Goal: Browse casually: Explore the website without a specific task or goal

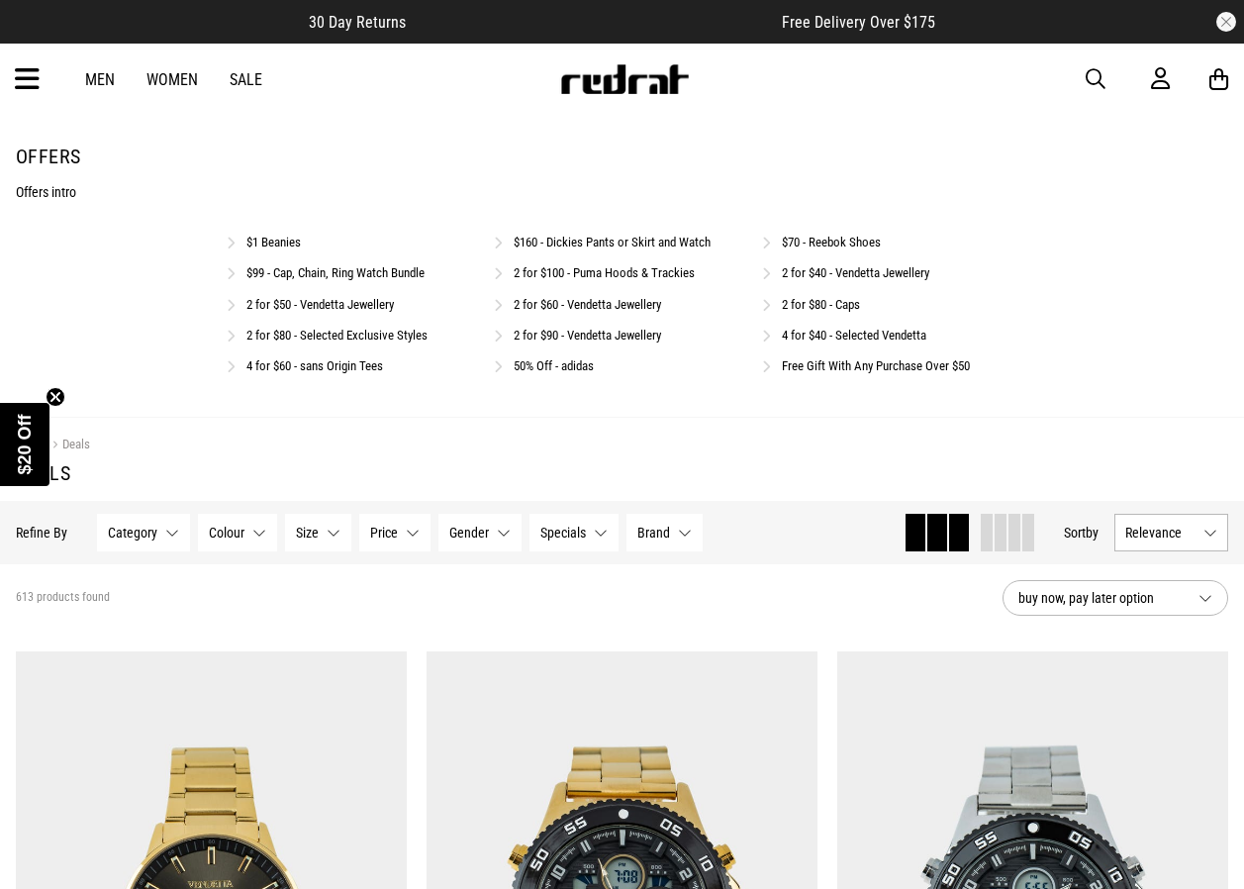
click at [1099, 80] on span "button" at bounding box center [1096, 79] width 20 height 24
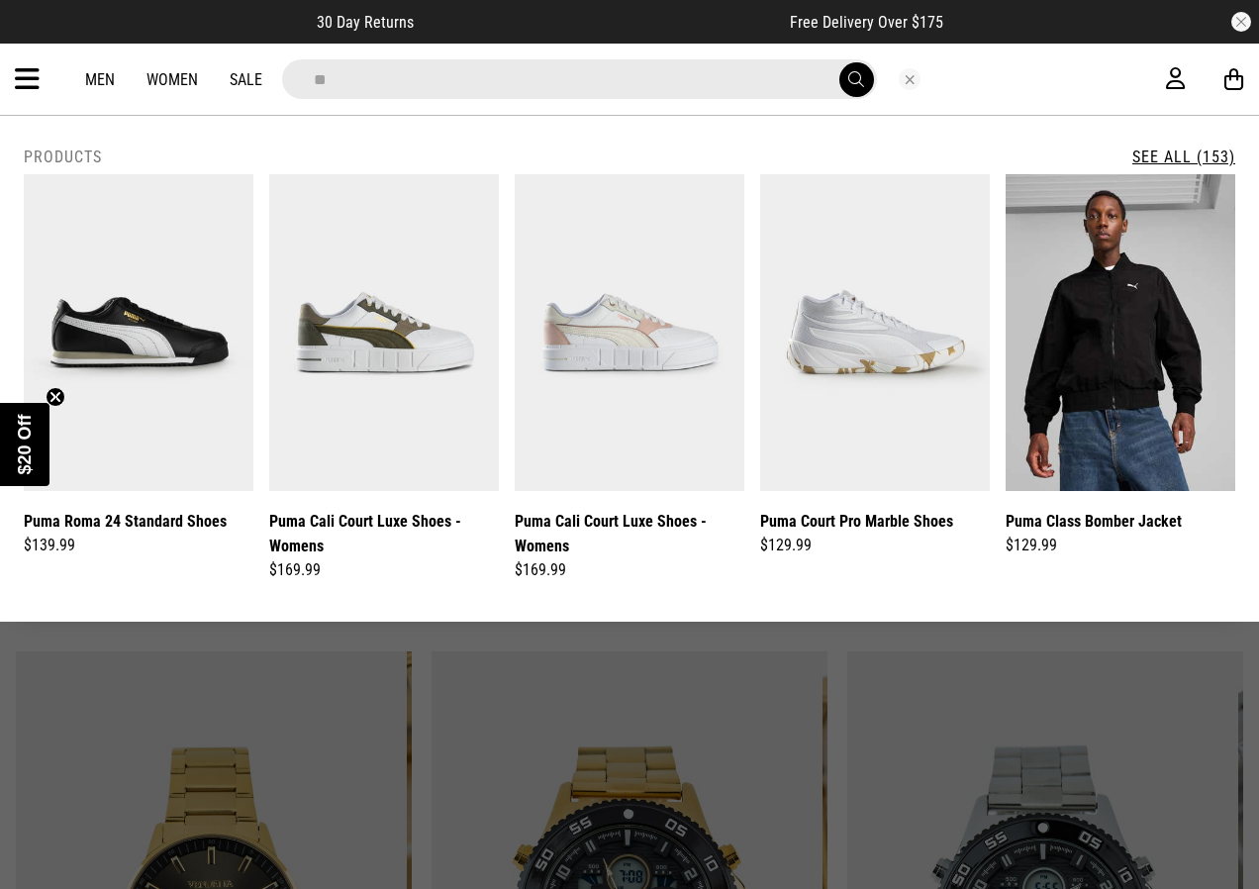
type input "*"
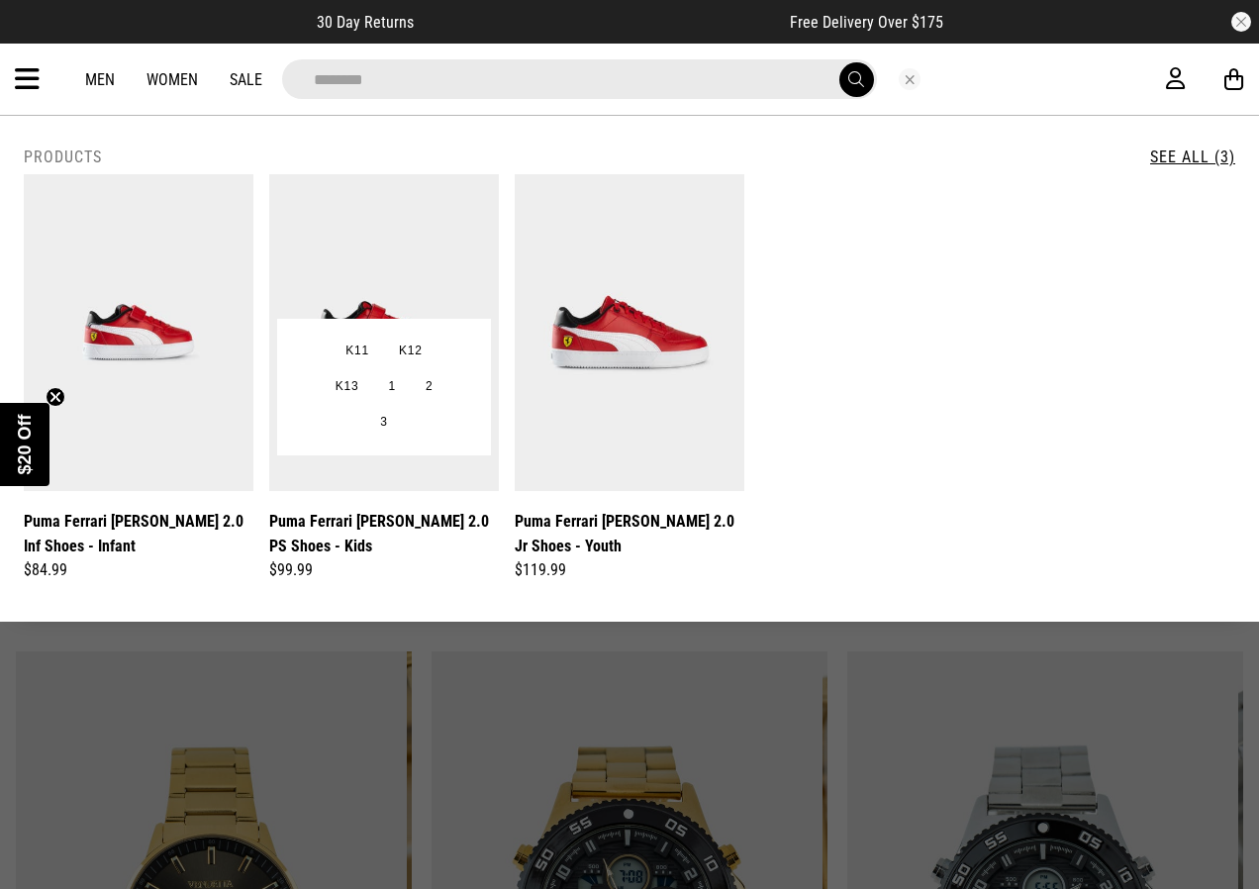
type input "********"
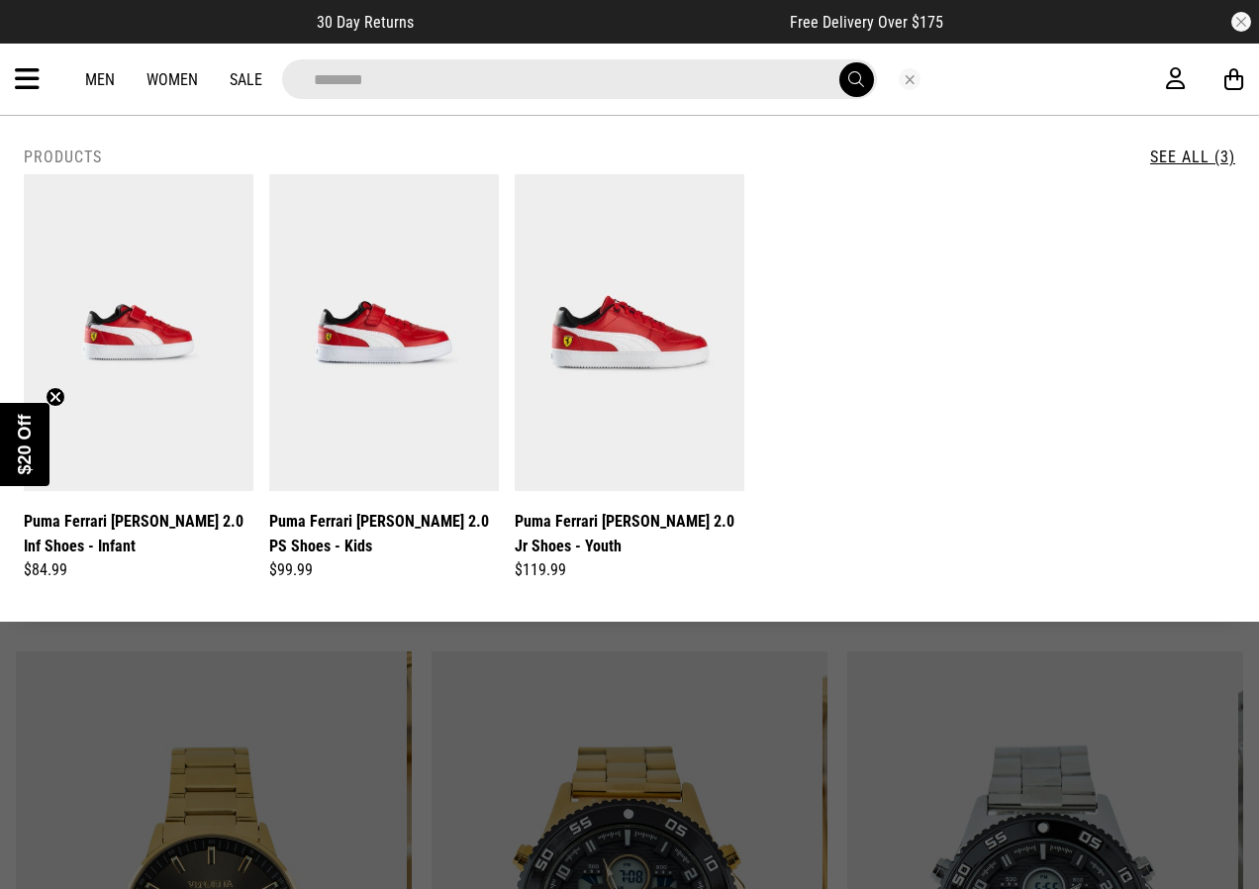
click at [906, 84] on button "Close search" at bounding box center [910, 79] width 22 height 22
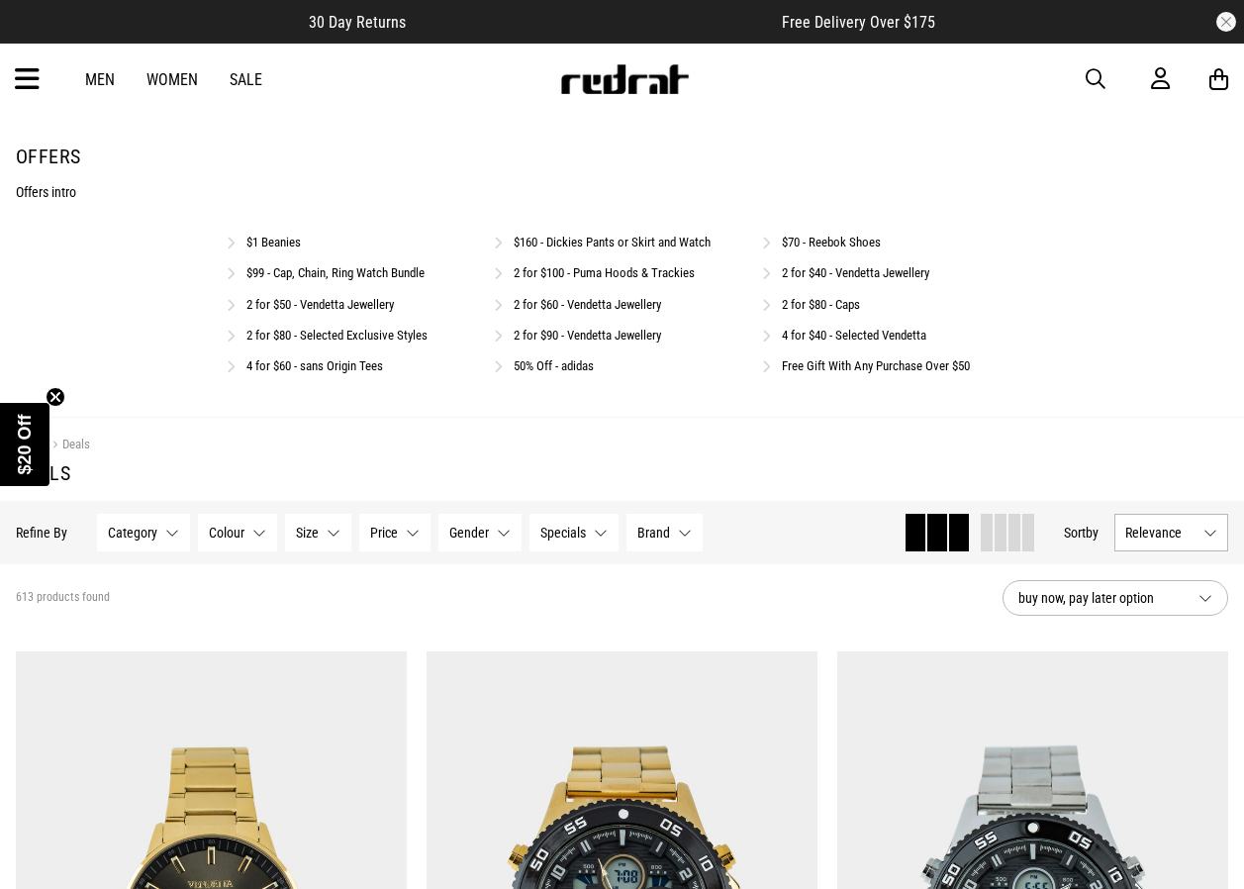
click at [1098, 74] on span "button" at bounding box center [1096, 79] width 20 height 24
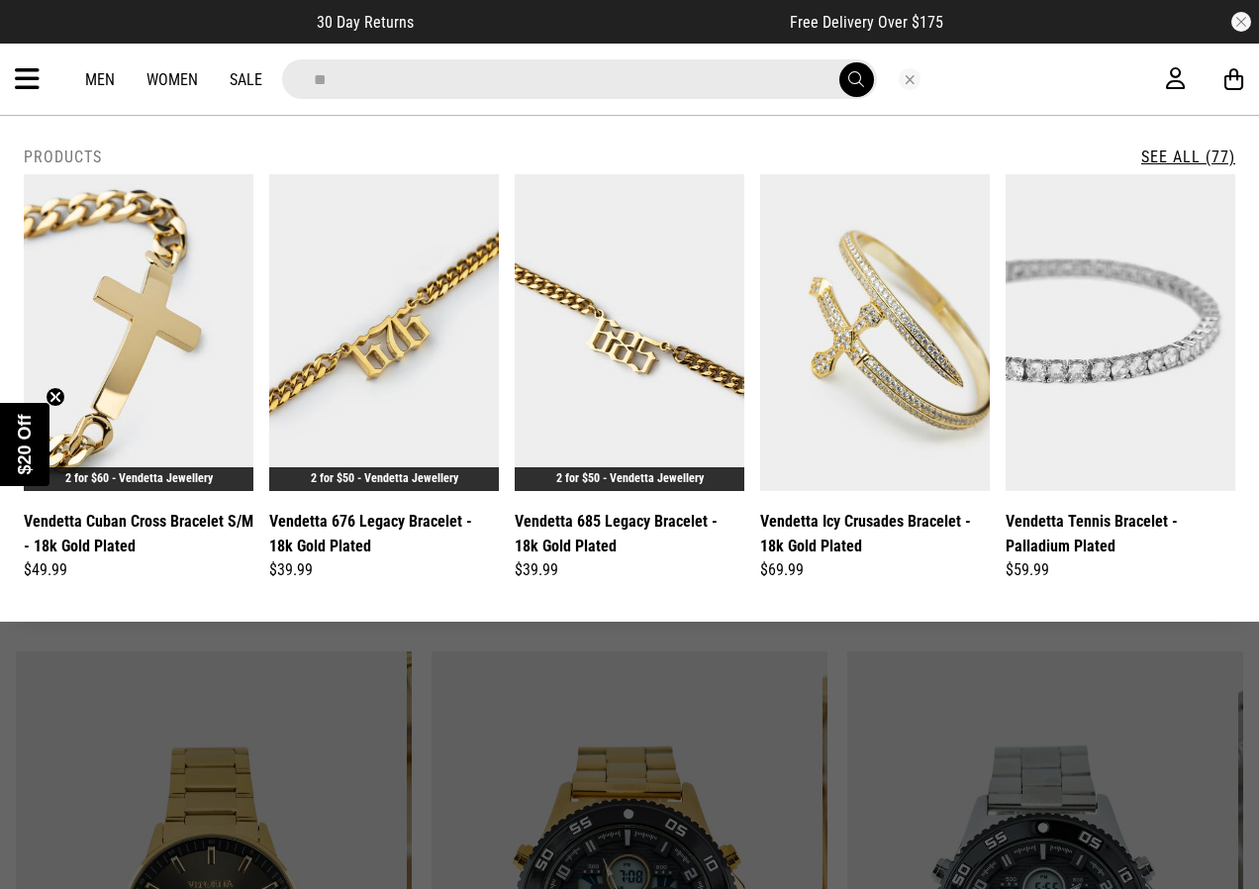
type input "*"
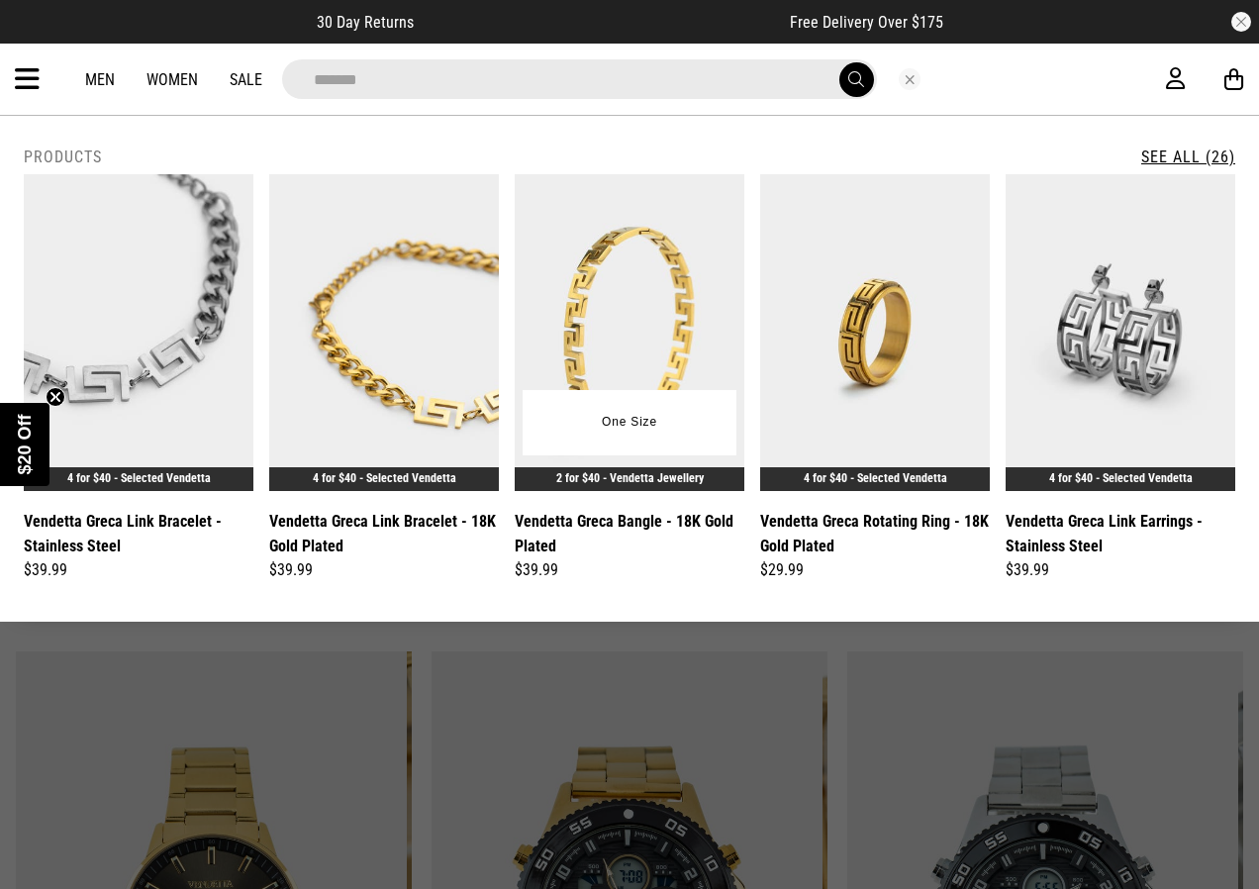
type input "******"
click at [602, 346] on img at bounding box center [630, 332] width 230 height 317
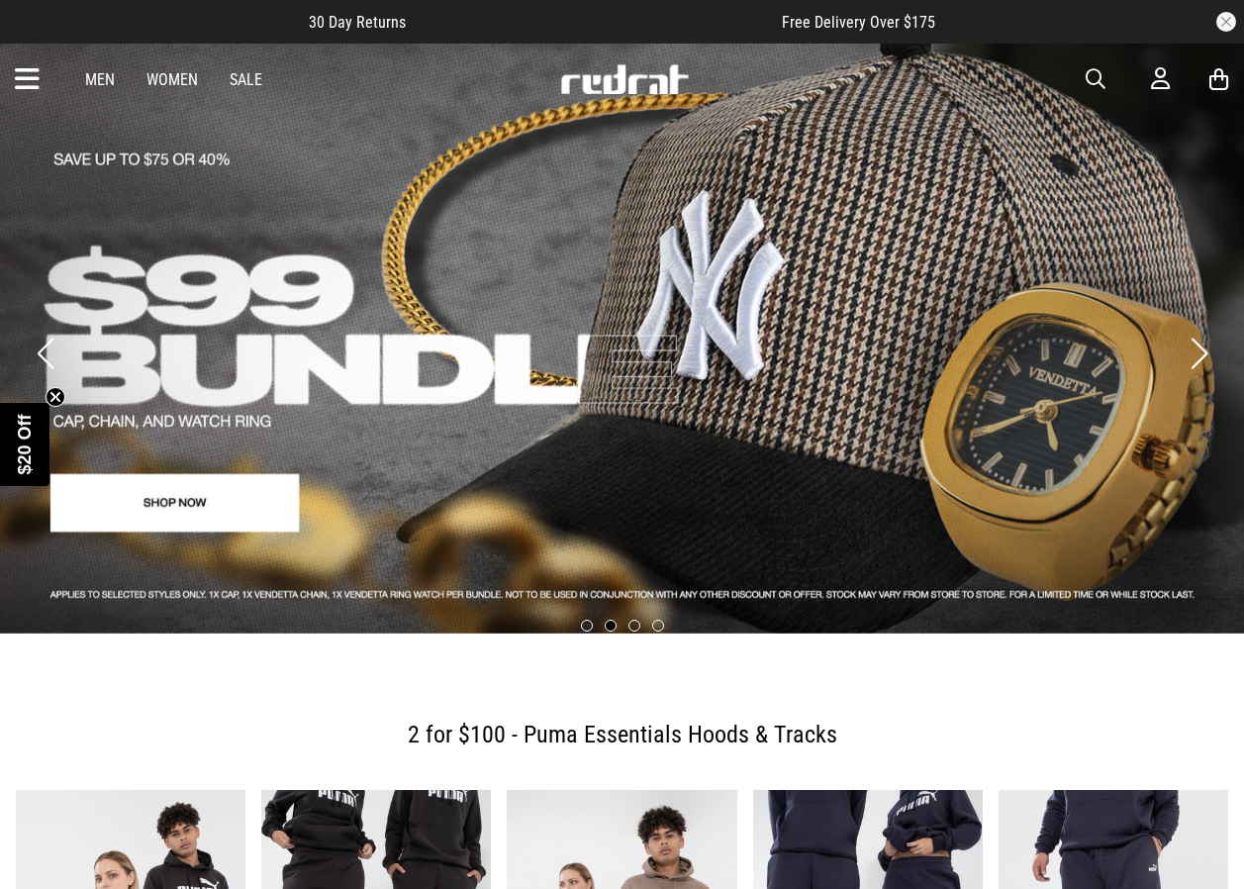
click at [25, 82] on icon at bounding box center [27, 79] width 25 height 33
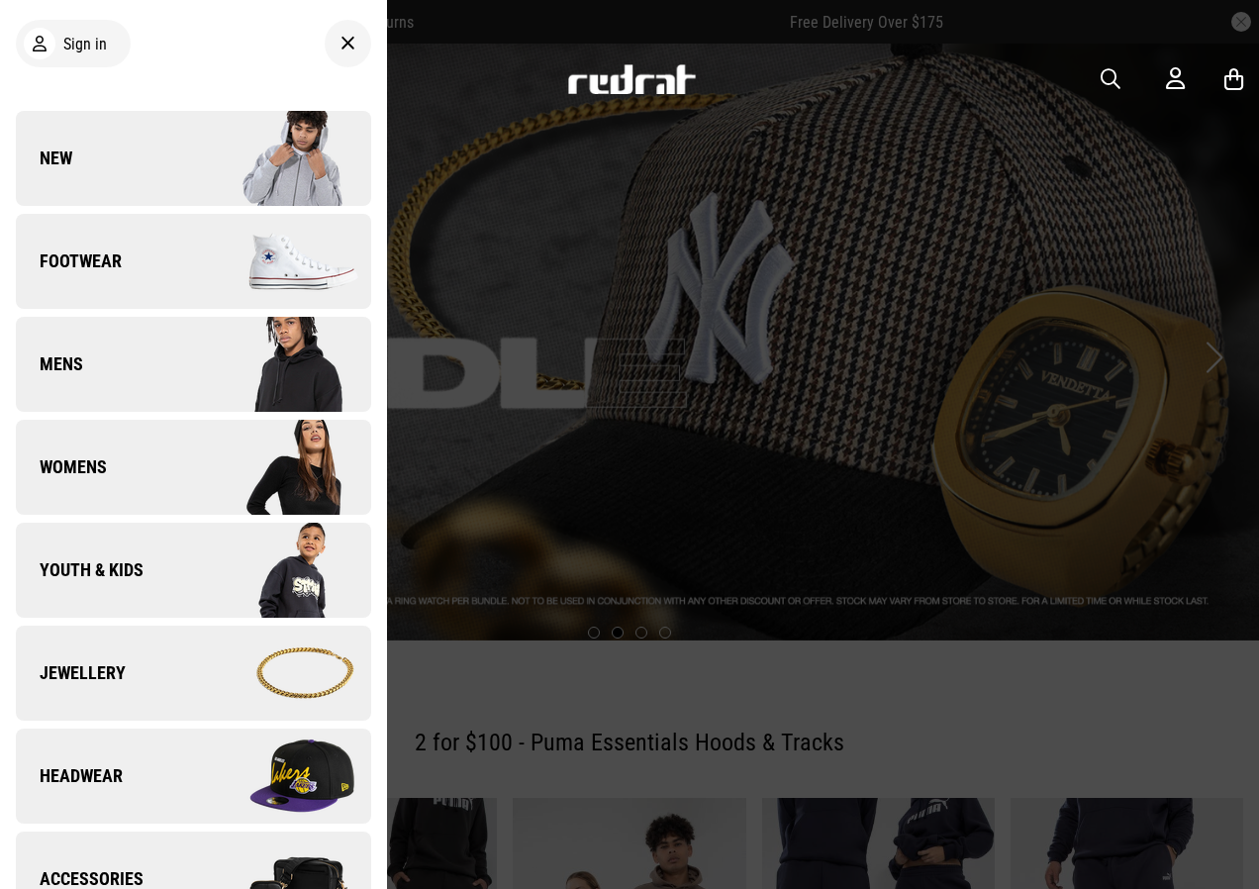
click at [132, 193] on link "New" at bounding box center [193, 158] width 355 height 95
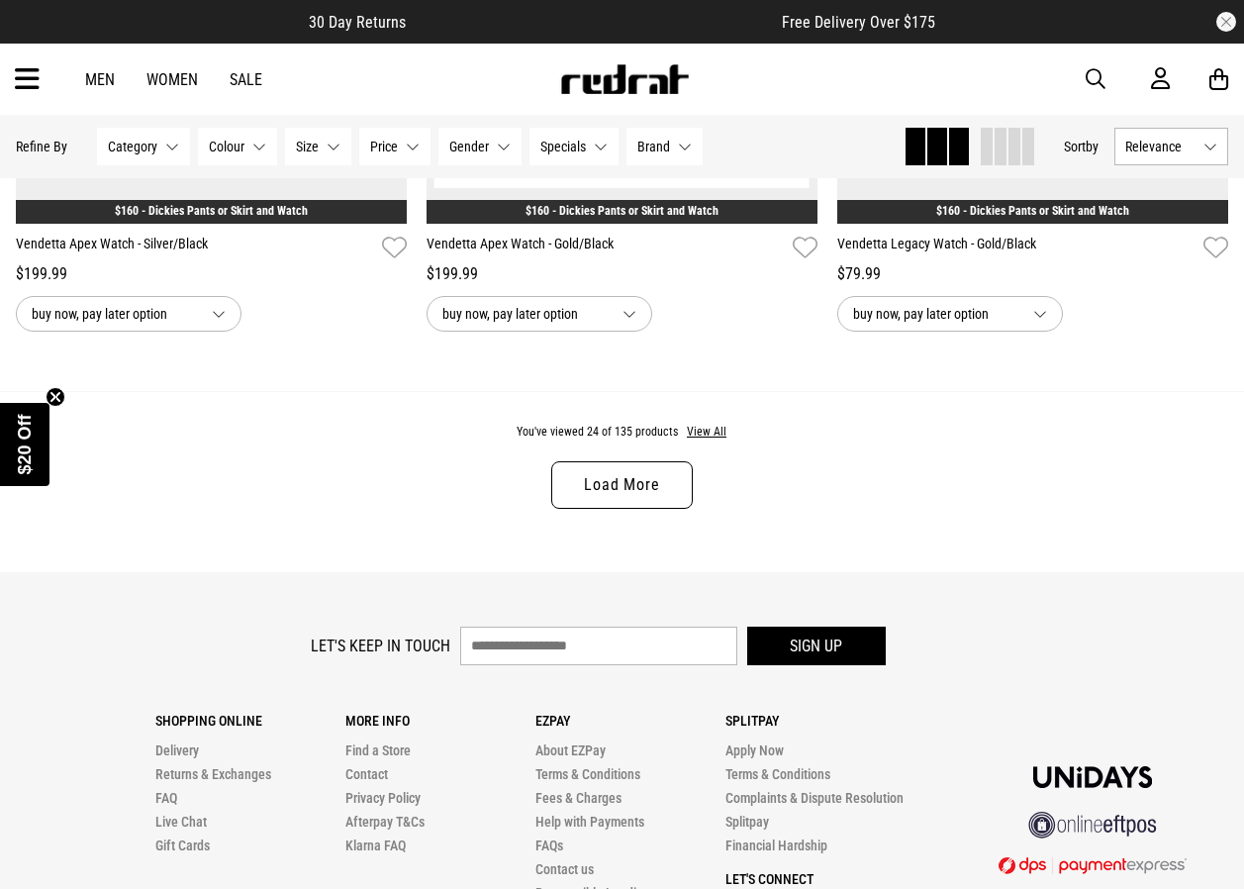
scroll to position [5544, 0]
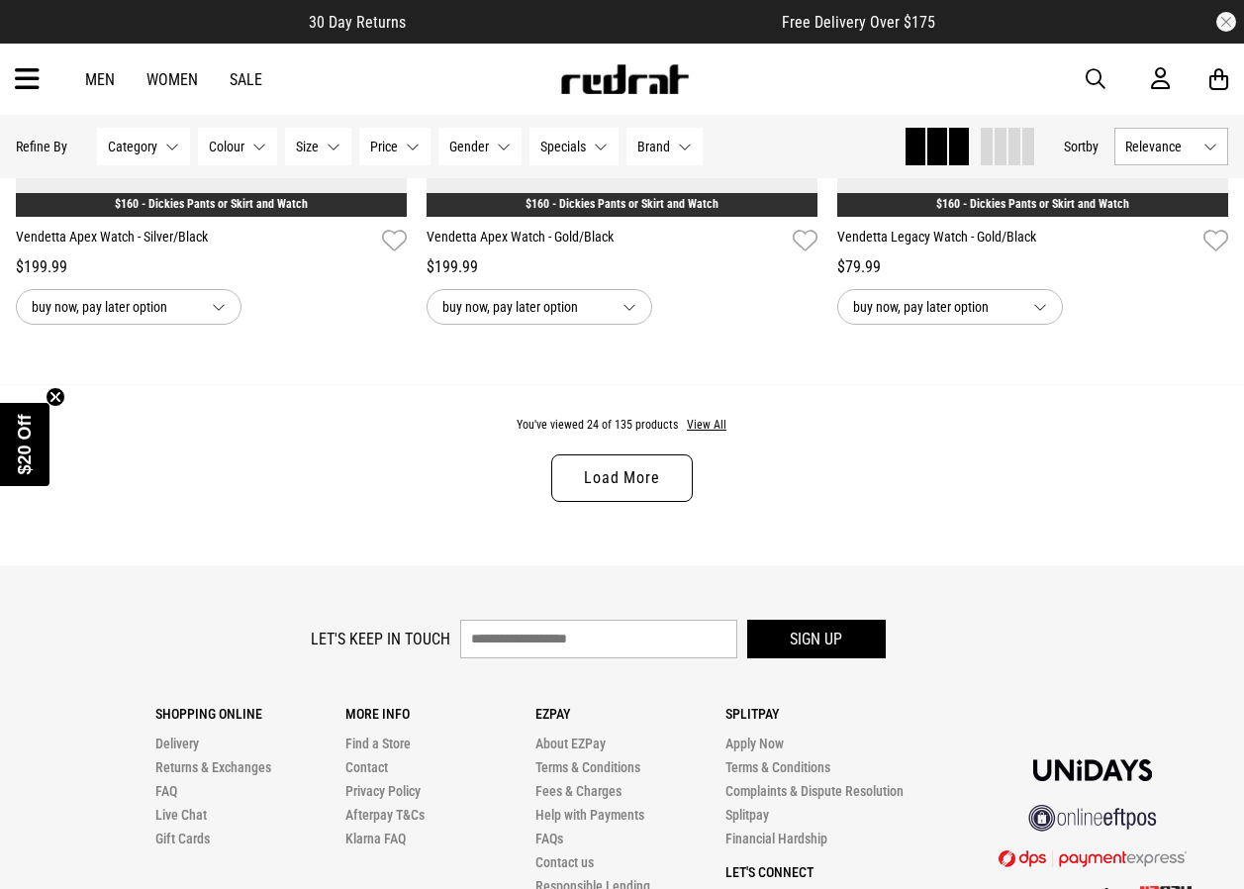
click at [621, 482] on link "Load More" at bounding box center [621, 478] width 141 height 48
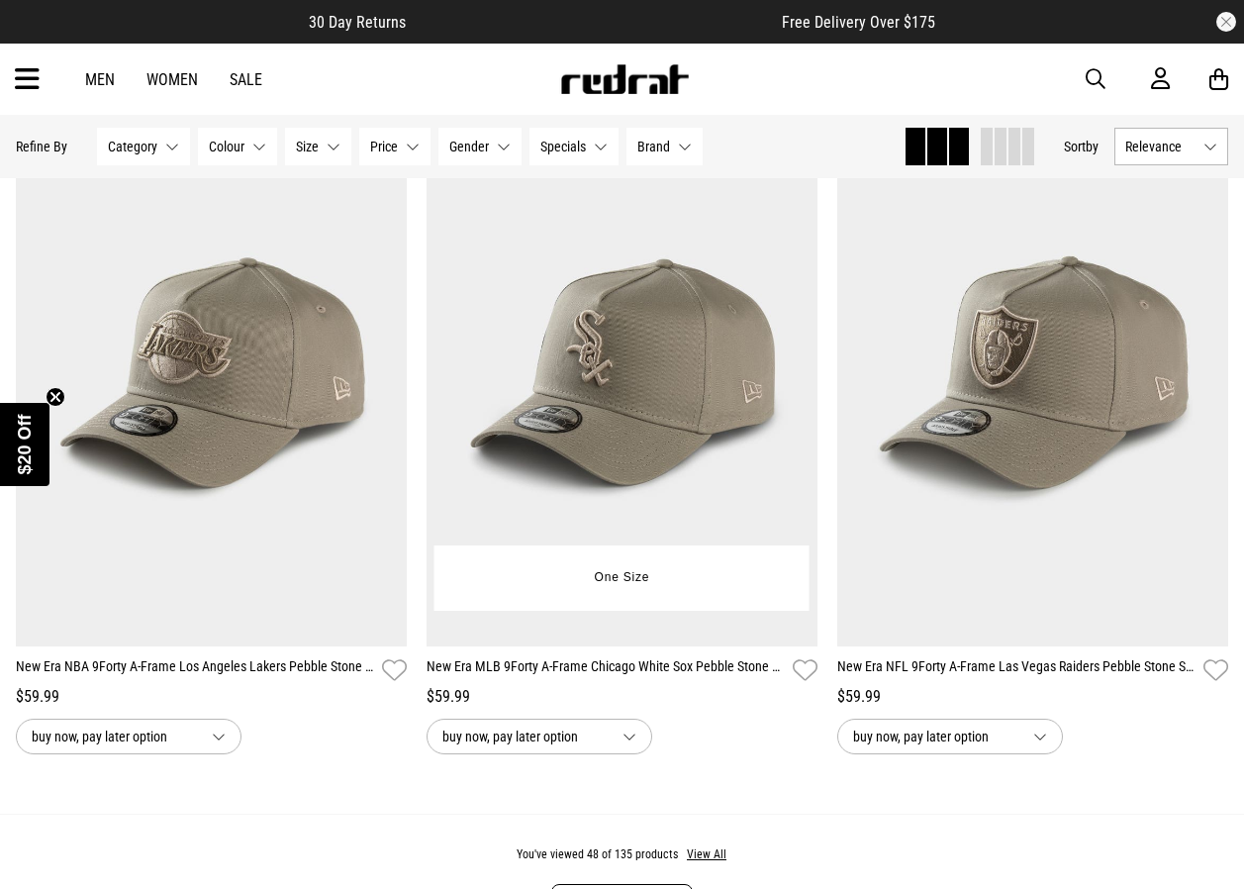
scroll to position [11088, 0]
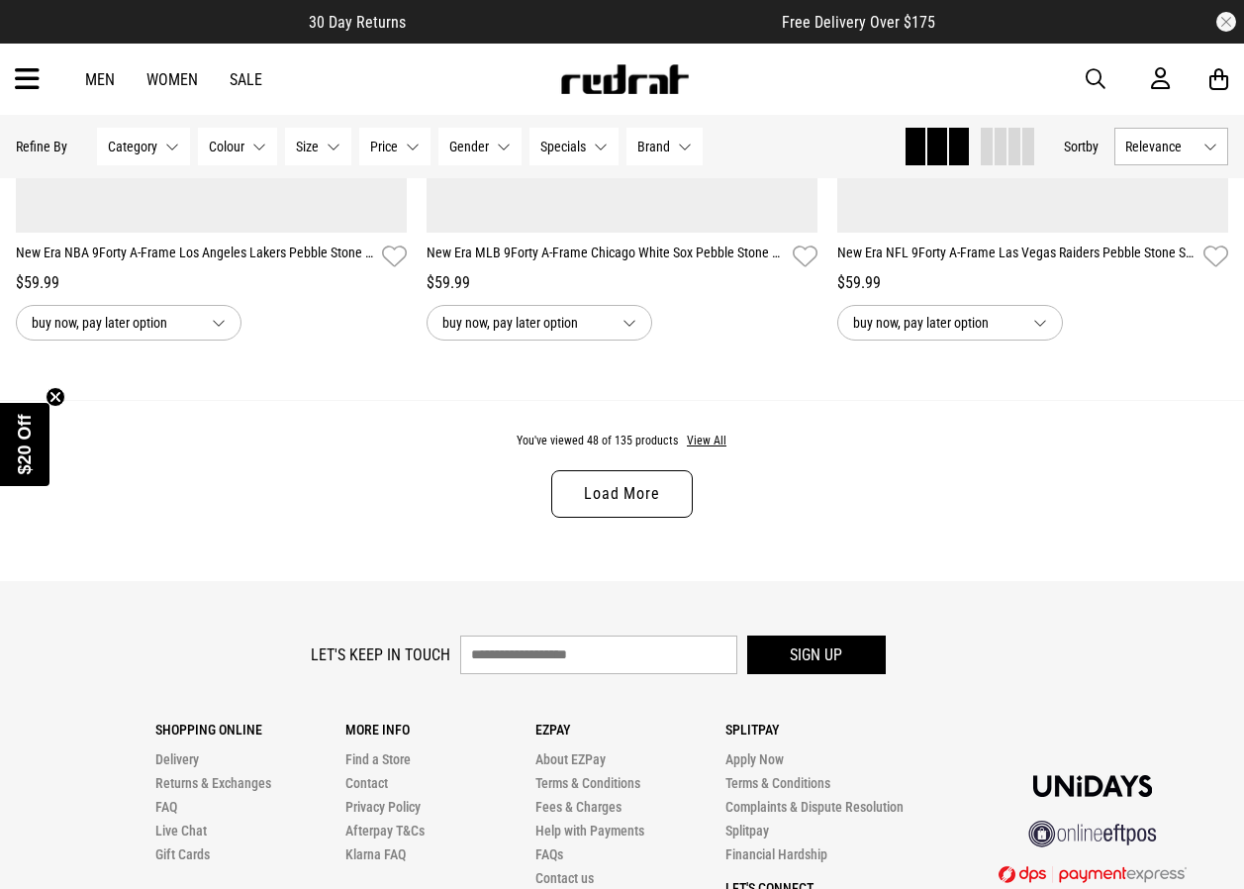
click at [613, 490] on link "Load More" at bounding box center [621, 494] width 141 height 48
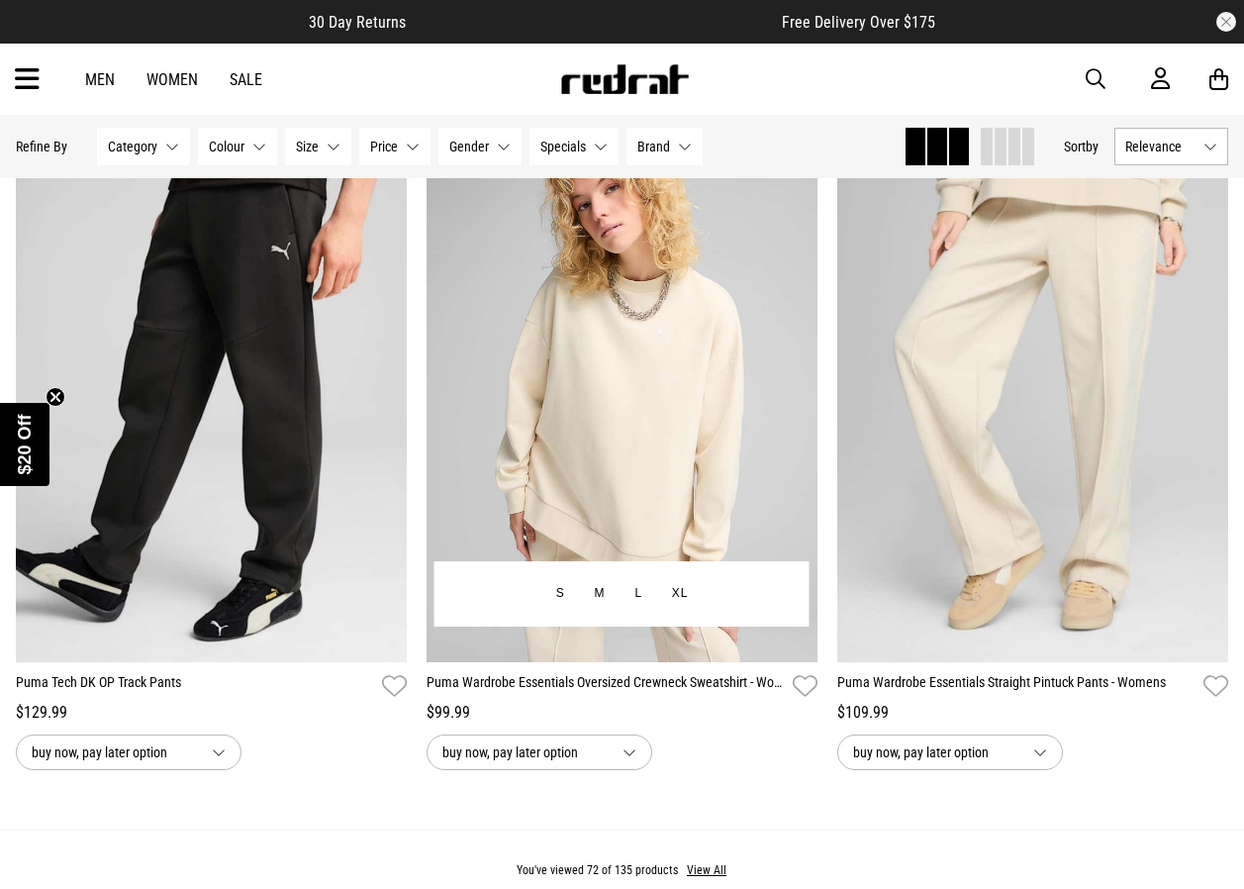
scroll to position [16632, 0]
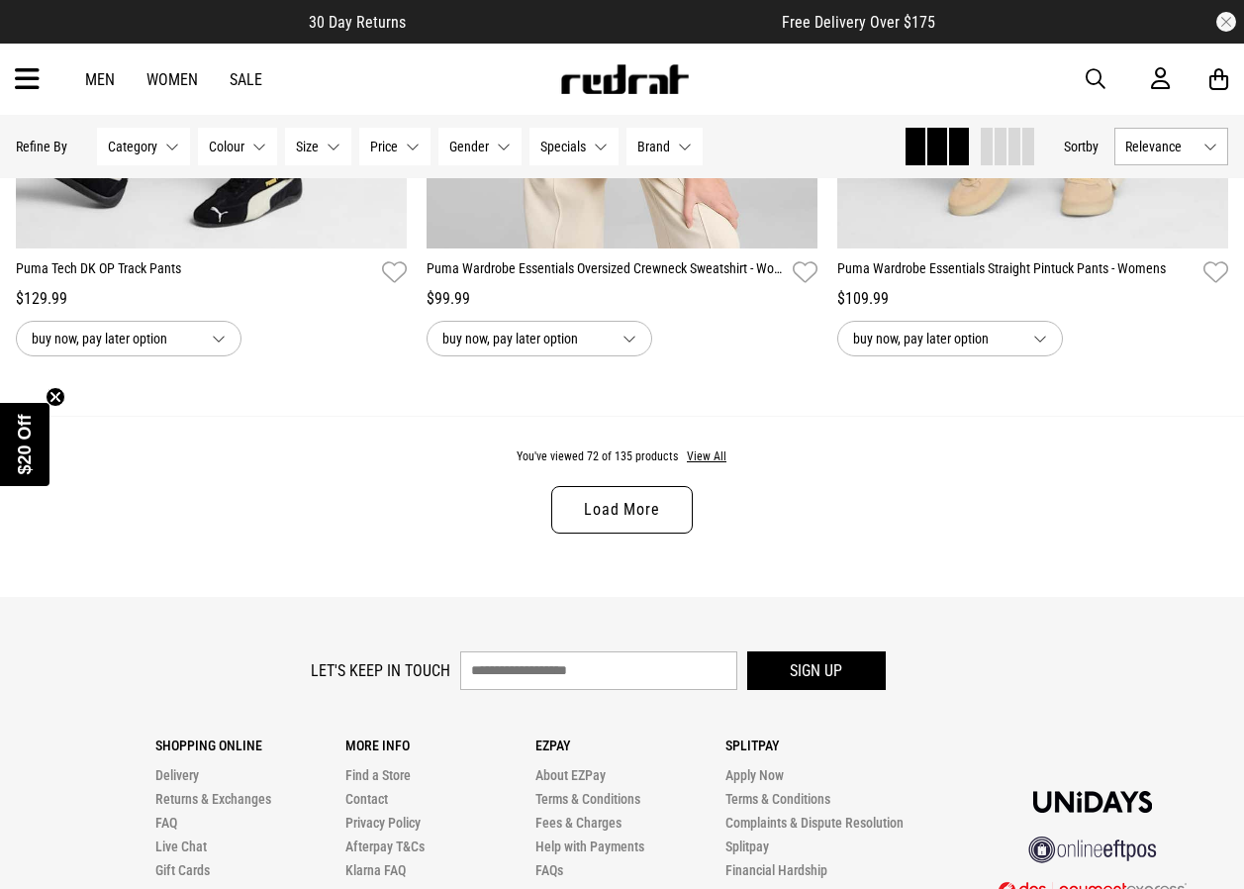
click at [630, 534] on link "Load More" at bounding box center [621, 510] width 141 height 48
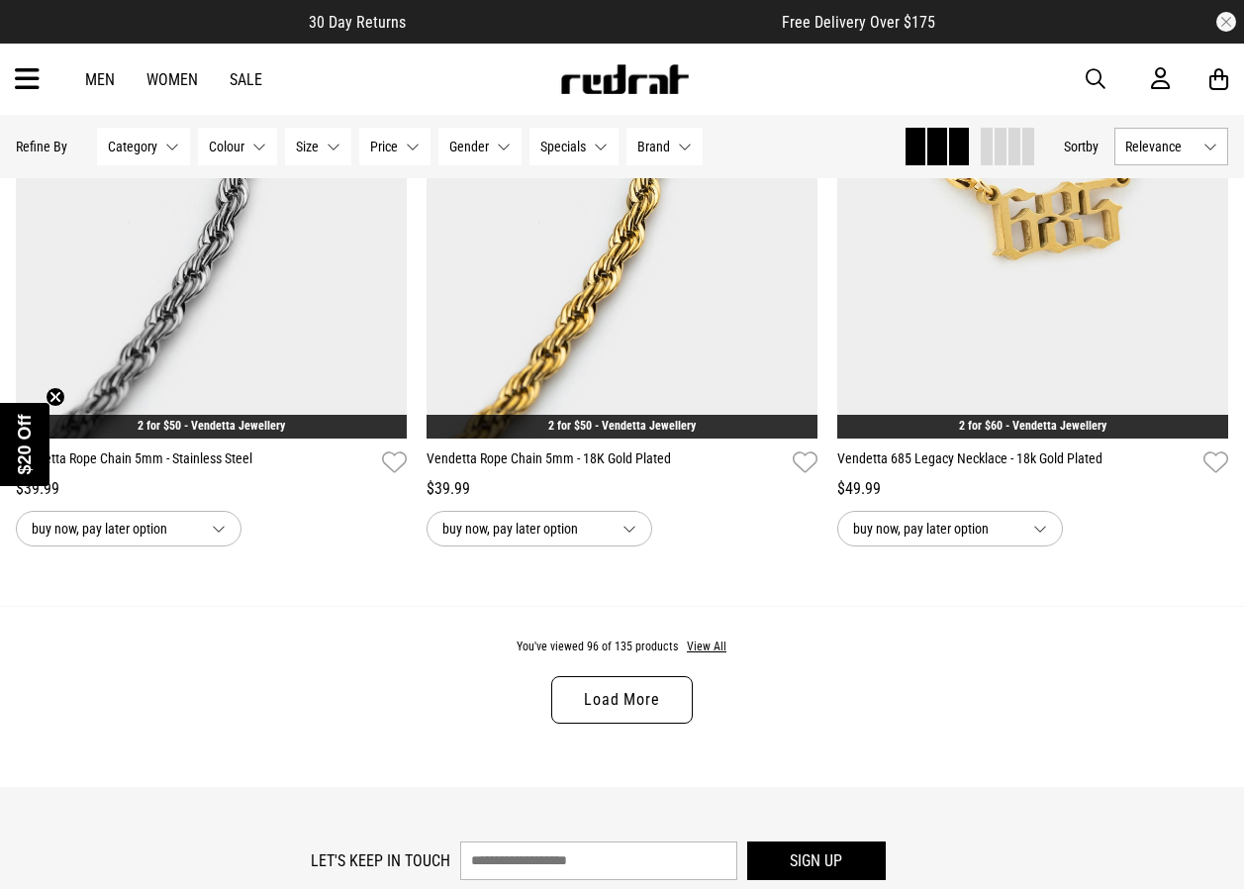
scroll to position [22275, 0]
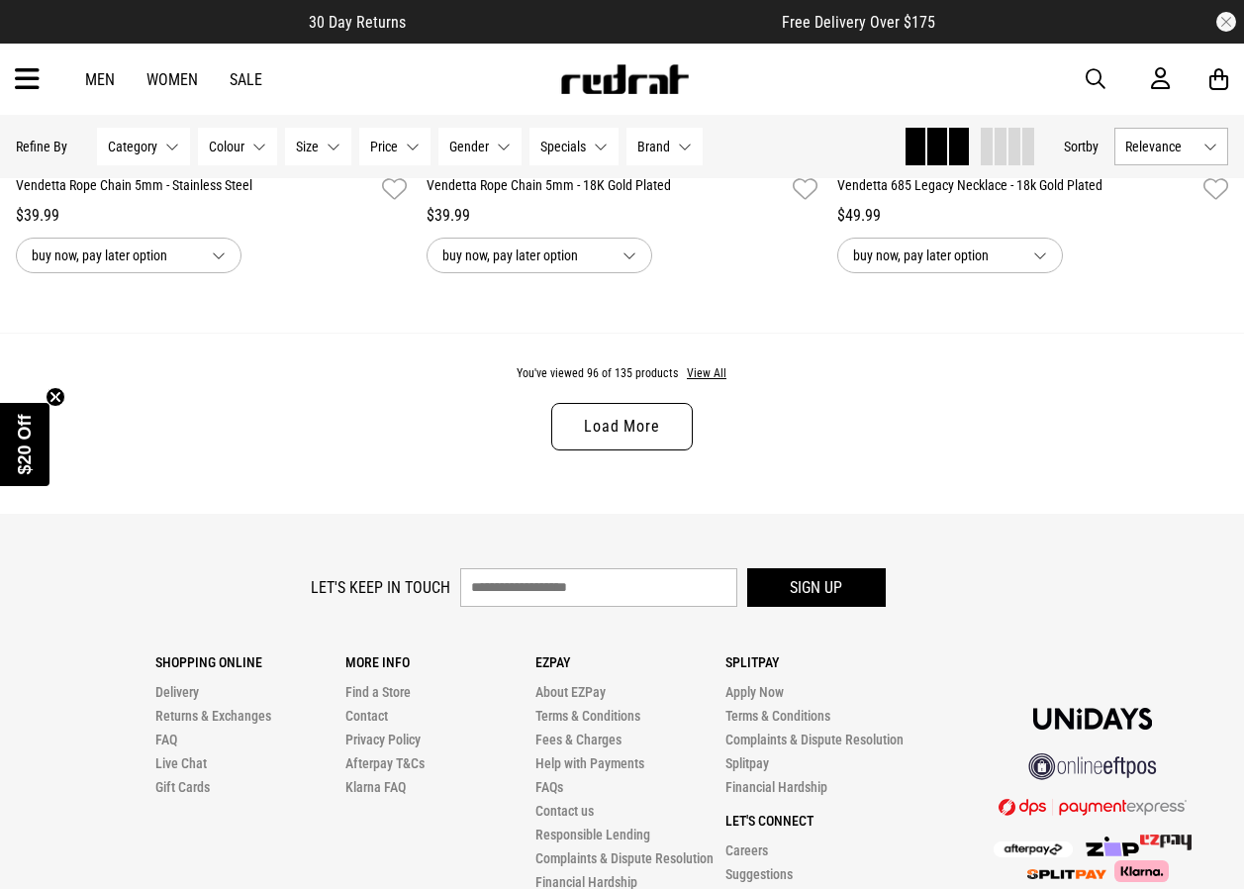
click at [625, 450] on link "Load More" at bounding box center [621, 427] width 141 height 48
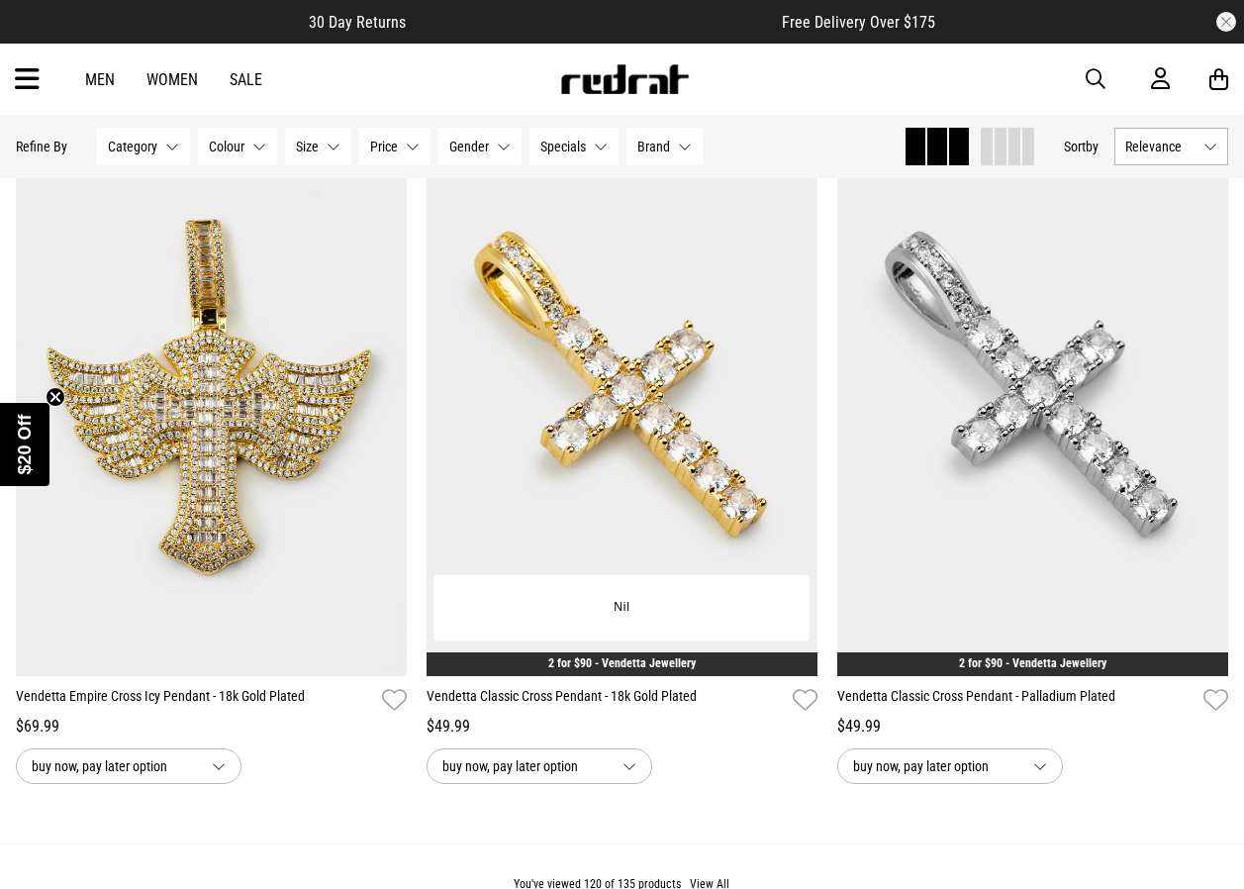
scroll to position [27720, 0]
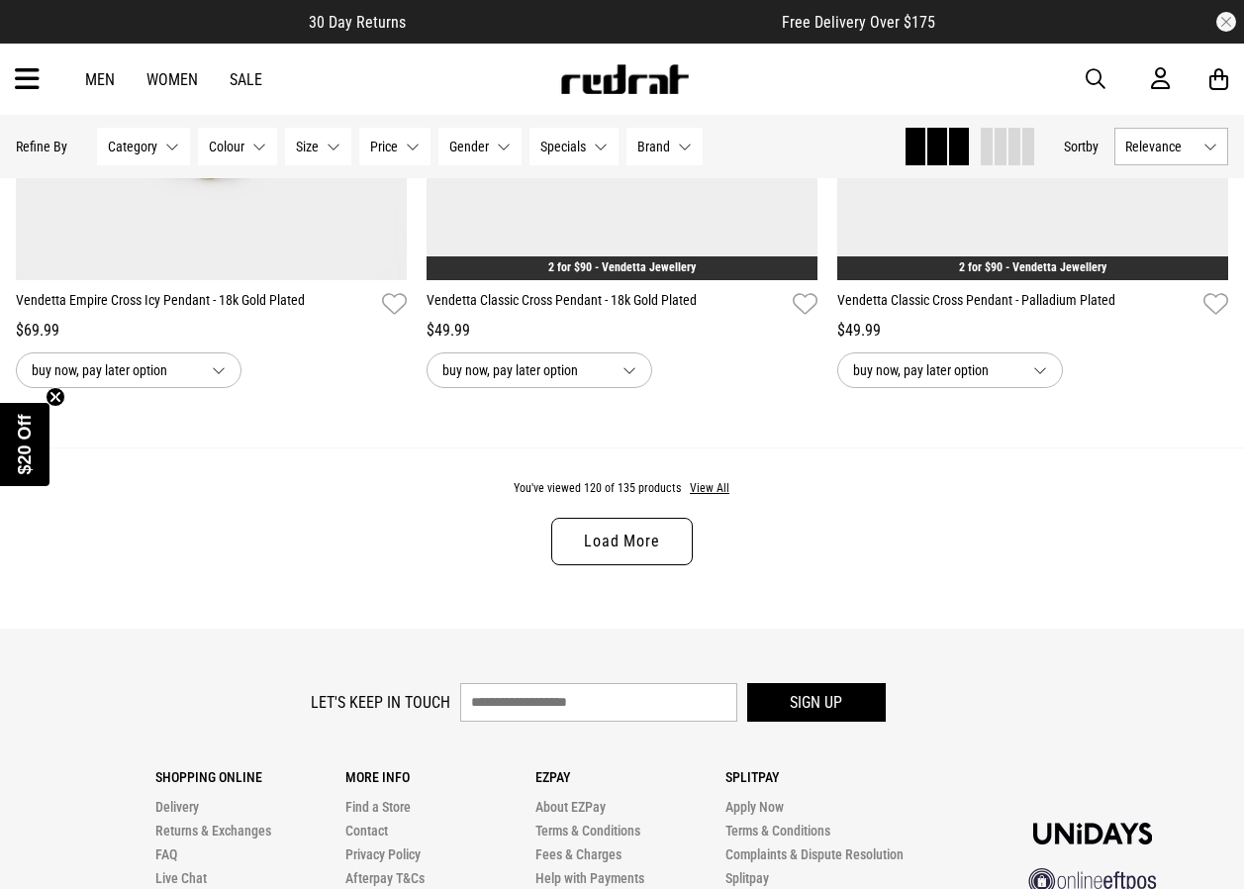
click at [670, 565] on link "Load More" at bounding box center [621, 542] width 141 height 48
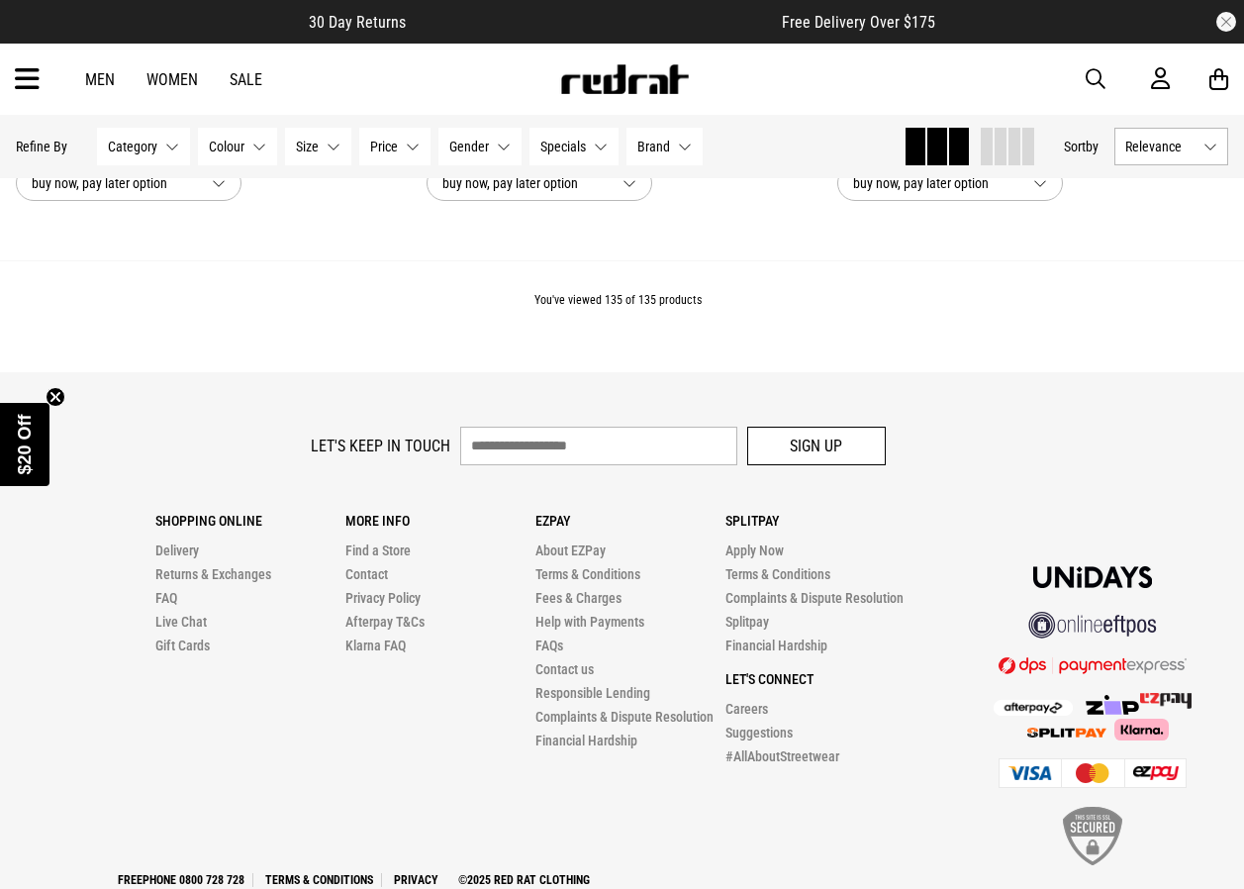
scroll to position [31383, 0]
click at [32, 91] on icon at bounding box center [27, 79] width 25 height 33
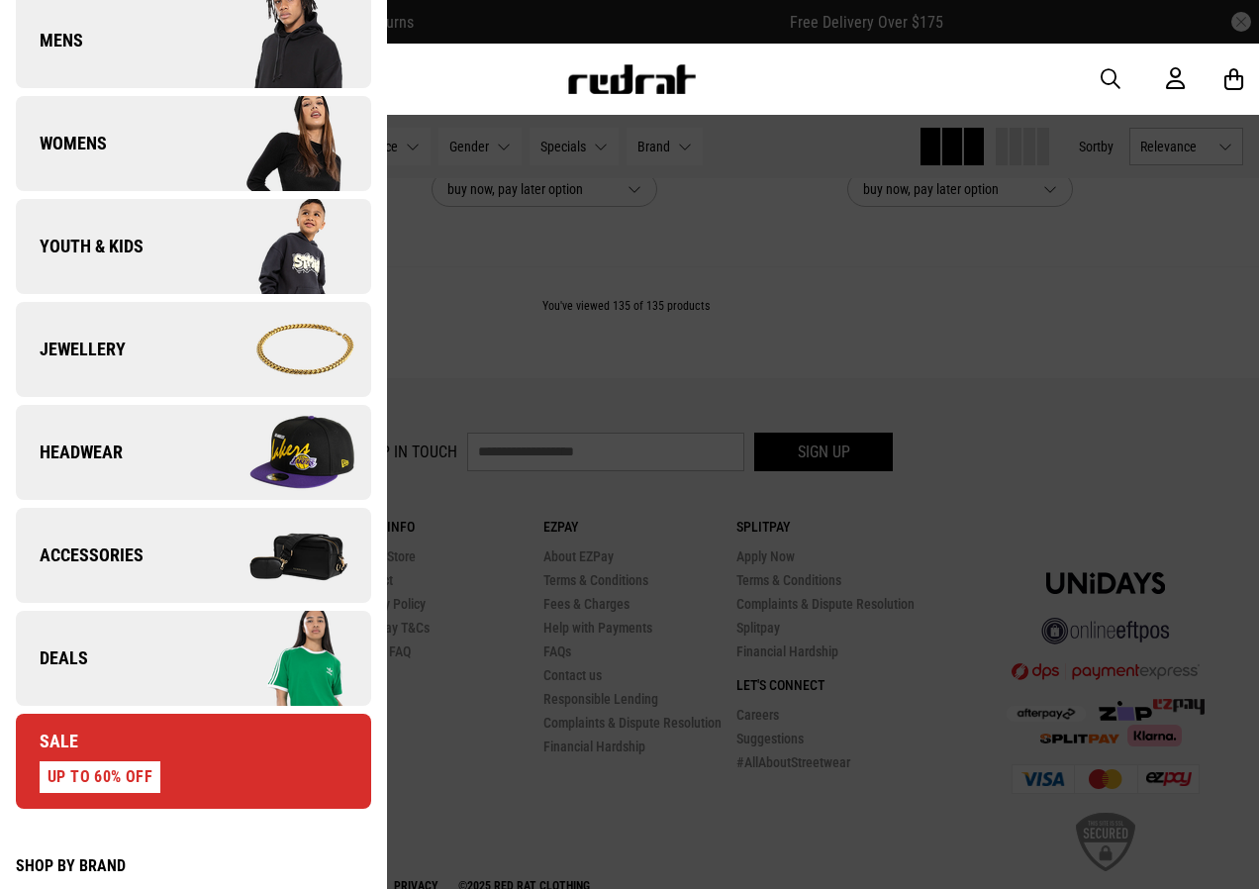
scroll to position [693, 0]
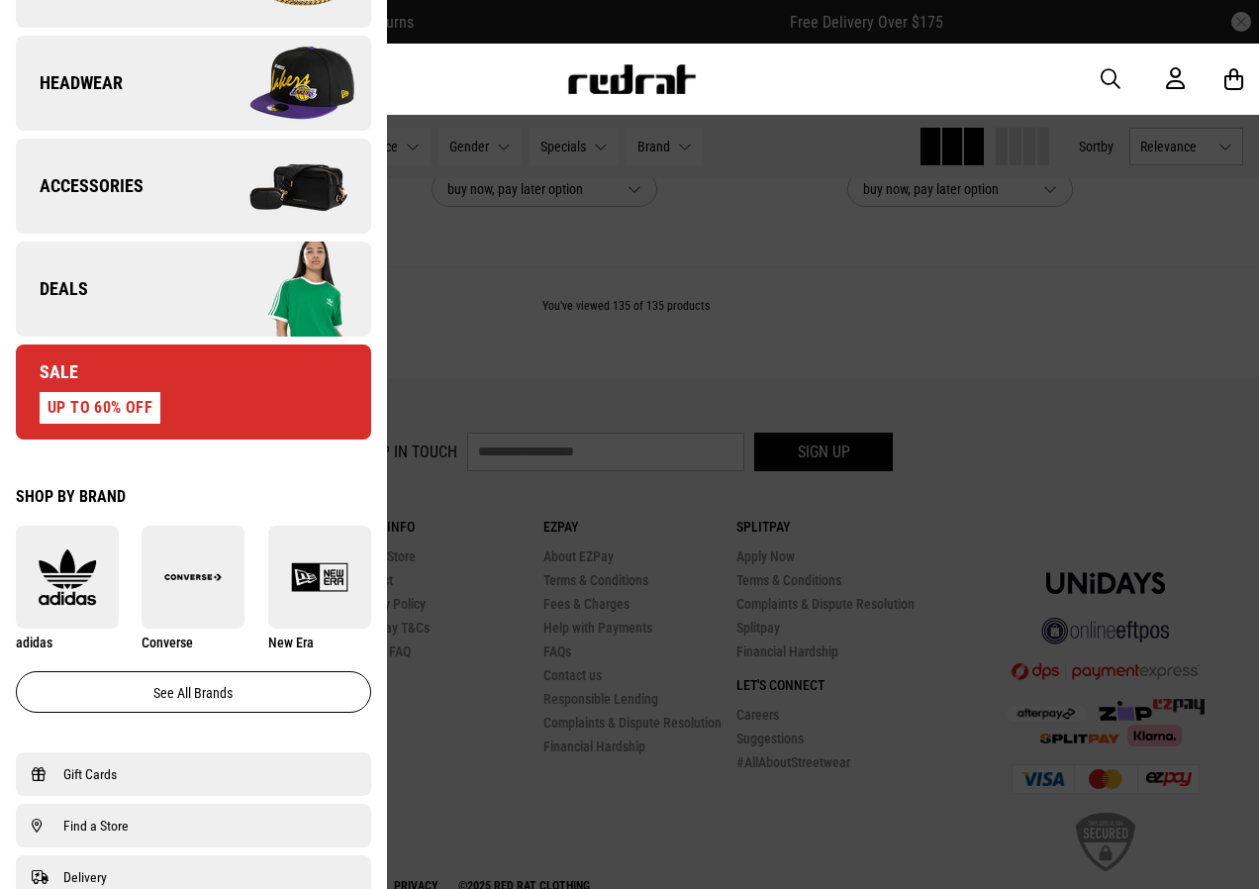
click at [166, 297] on link "Deals" at bounding box center [193, 289] width 355 height 95
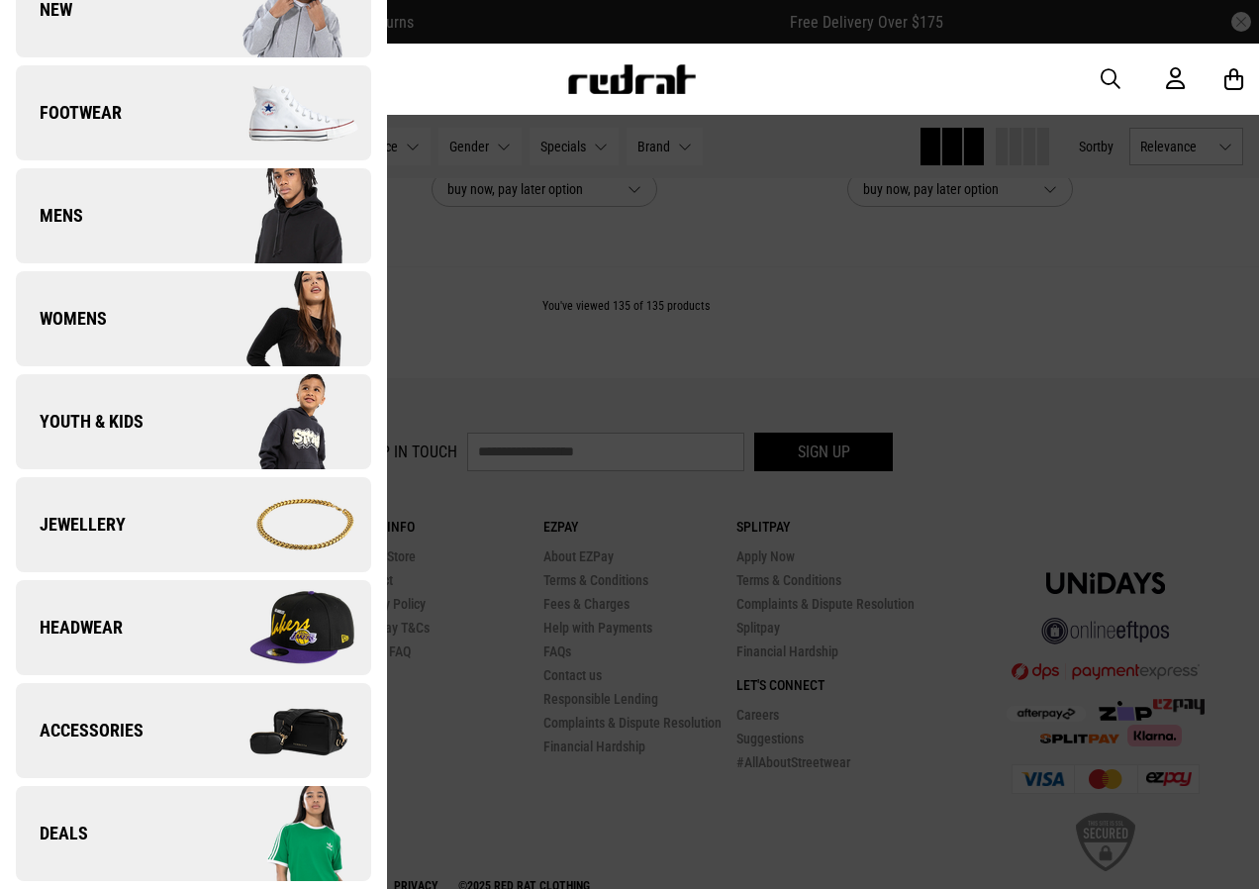
scroll to position [0, 0]
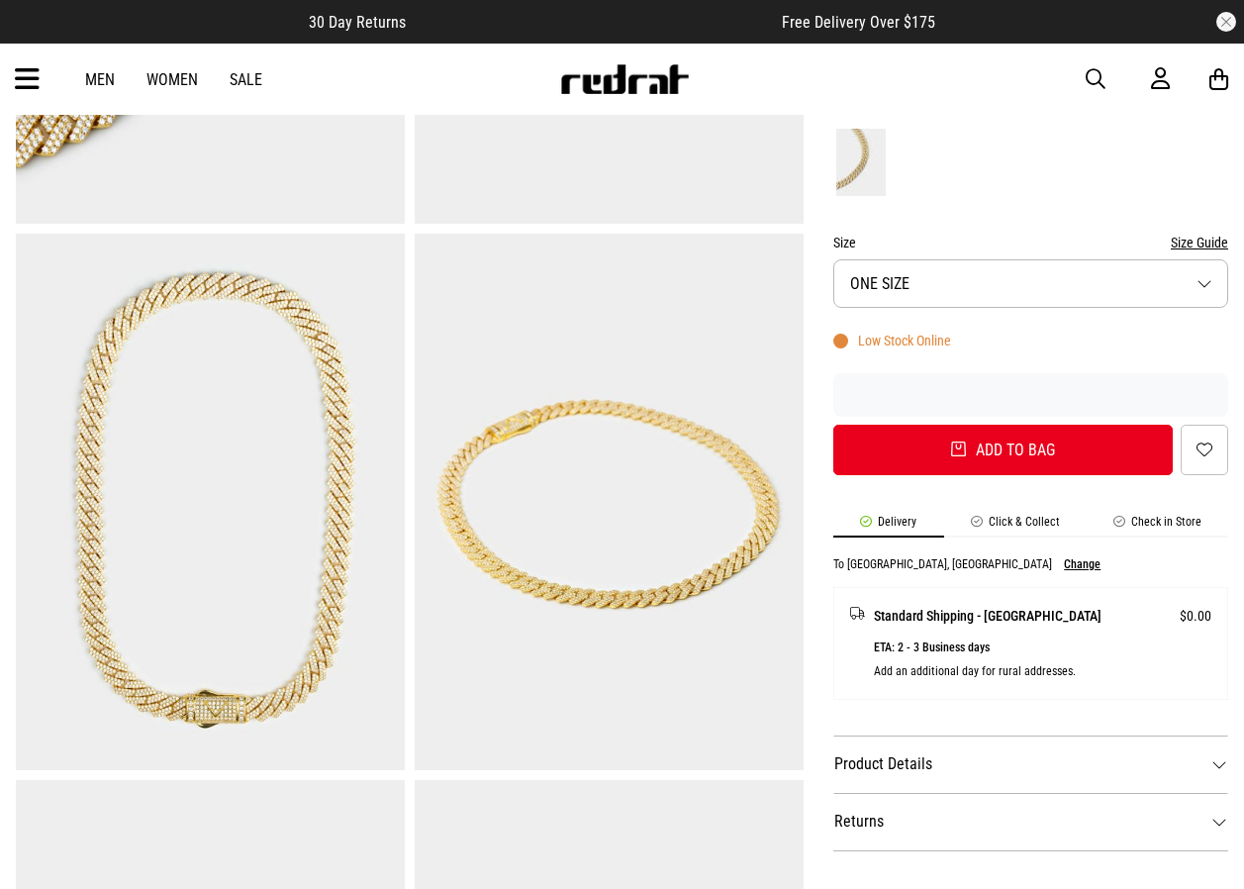
scroll to position [495, 0]
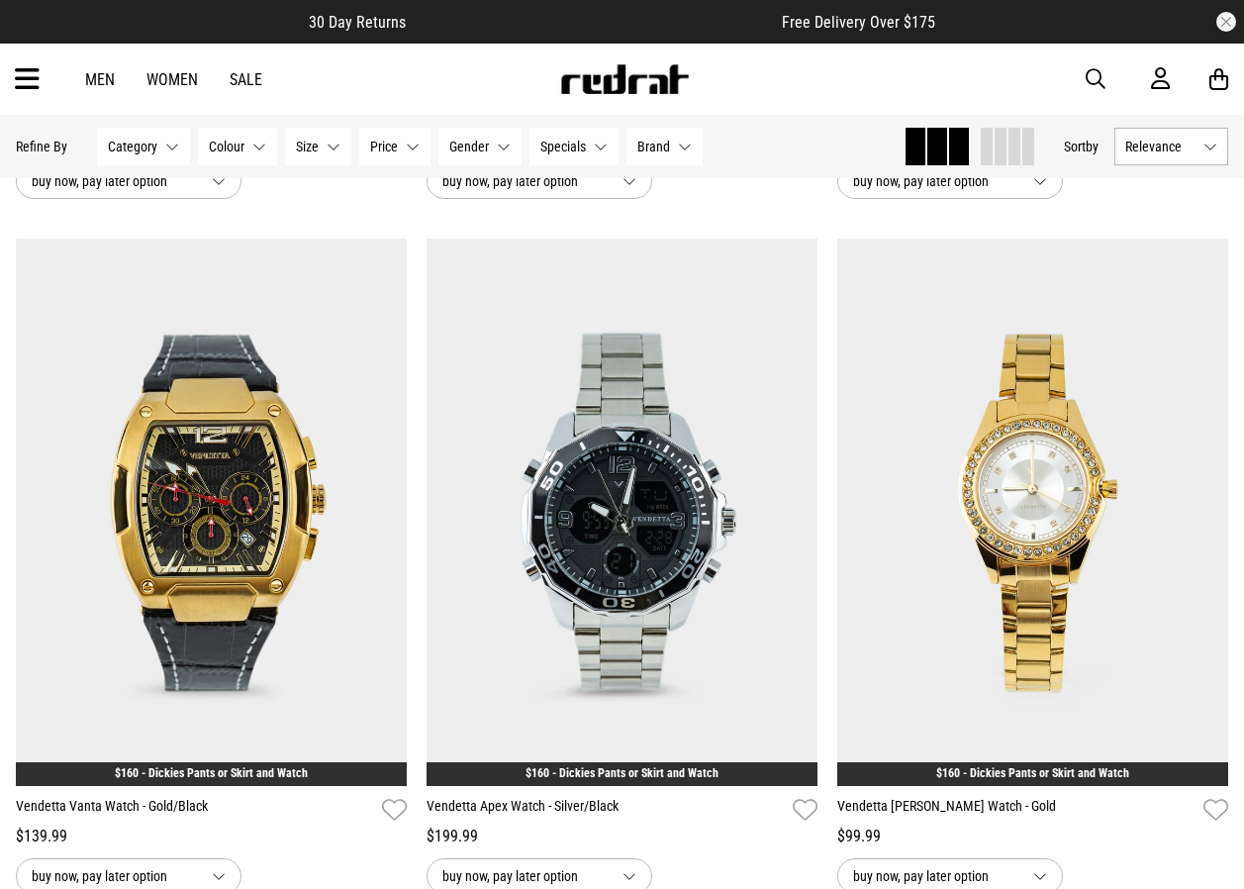
scroll to position [1089, 0]
